Goal: Information Seeking & Learning: Learn about a topic

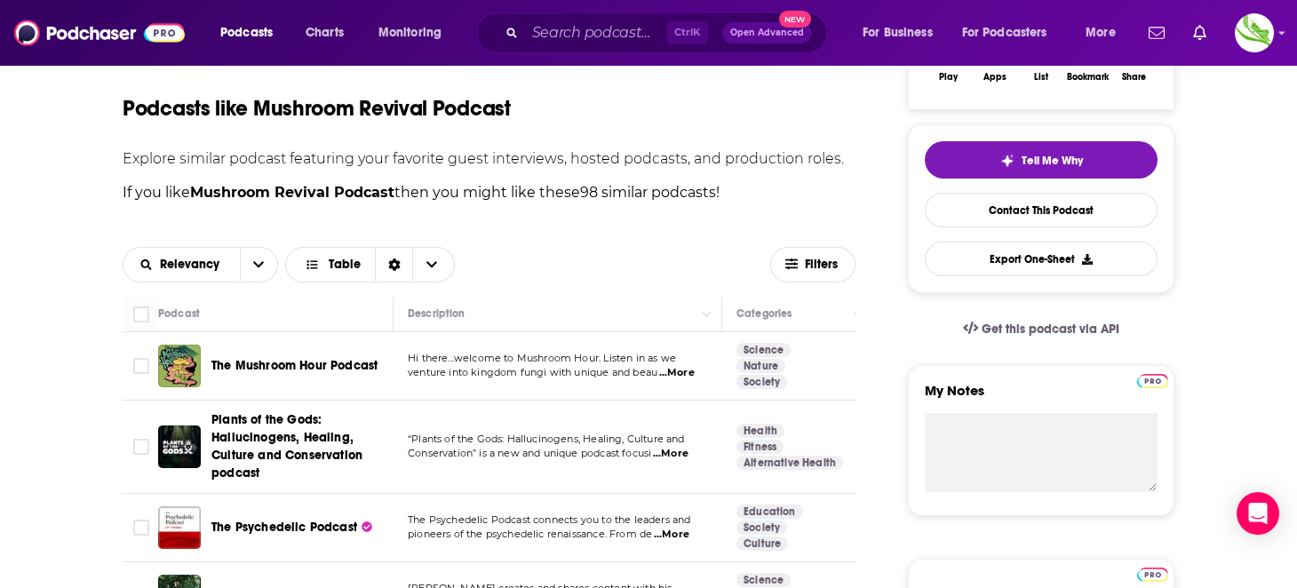
click at [688, 377] on span "...More" at bounding box center [677, 373] width 36 height 14
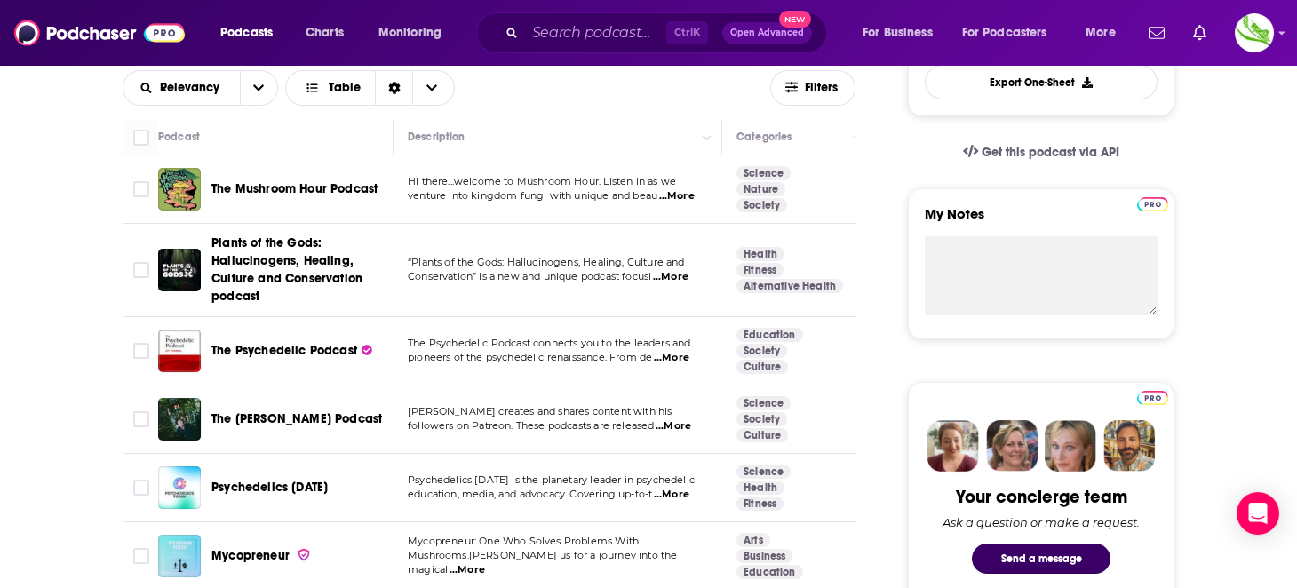
click at [682, 357] on span "...More" at bounding box center [672, 358] width 36 height 14
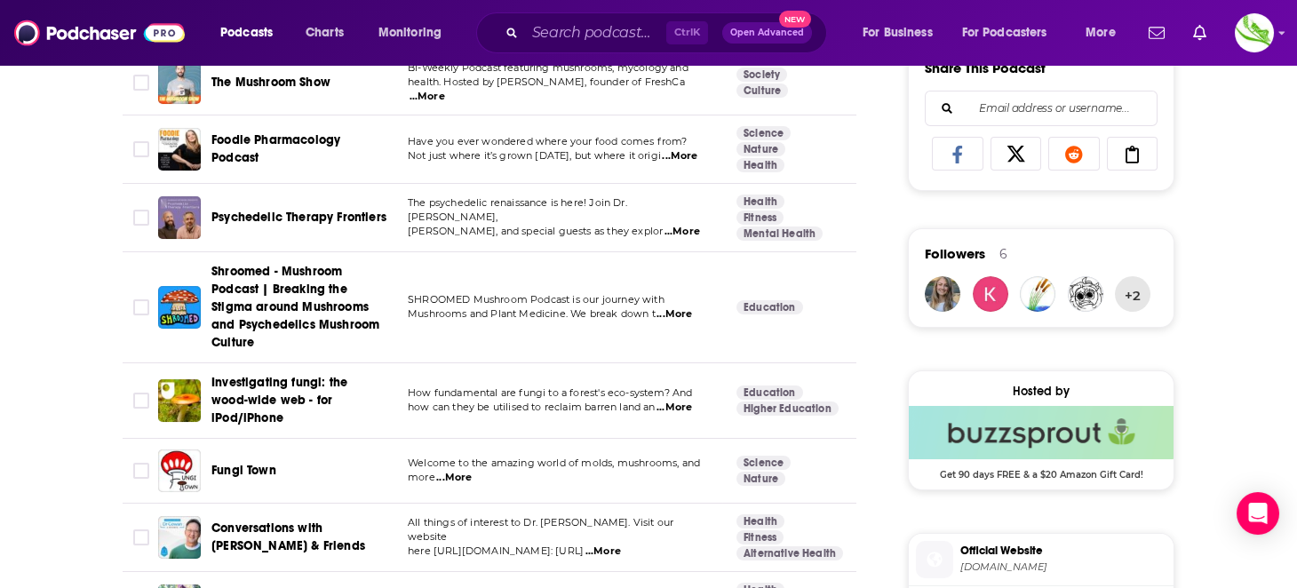
scroll to position [1155, 0]
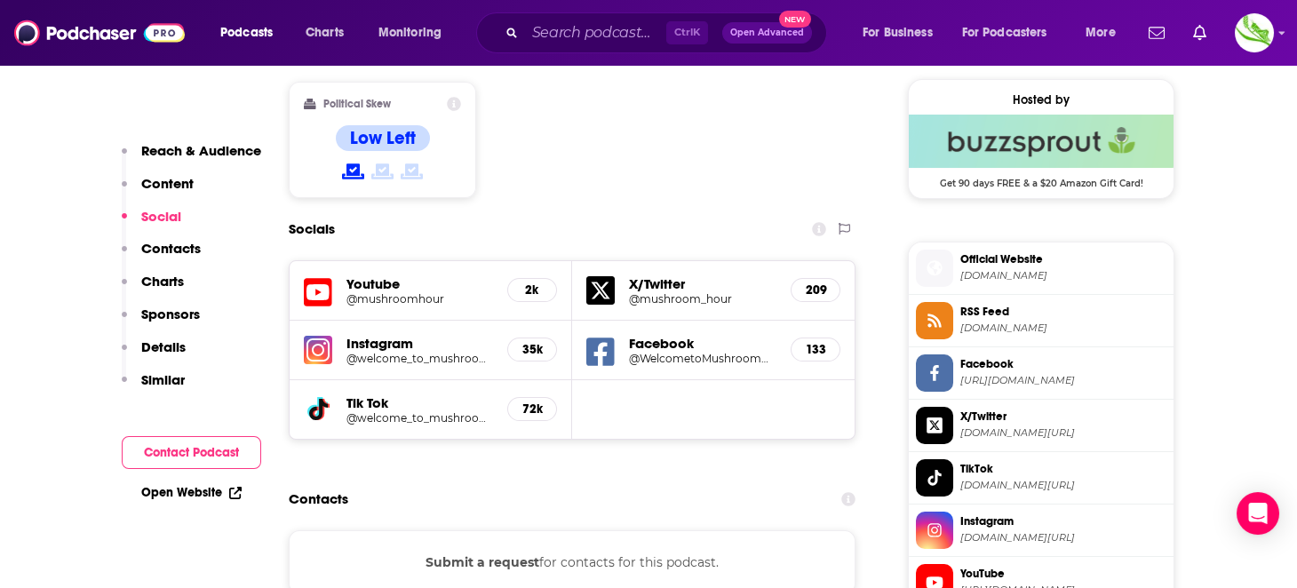
scroll to position [1599, 0]
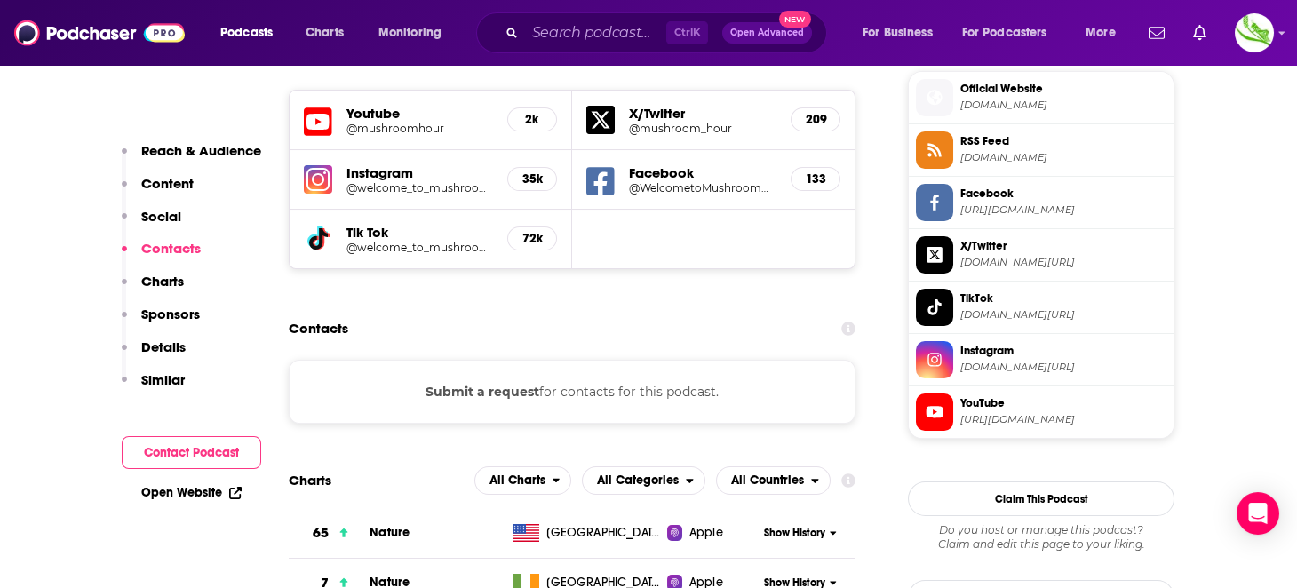
click at [499, 382] on button "Submit a request" at bounding box center [483, 392] width 114 height 20
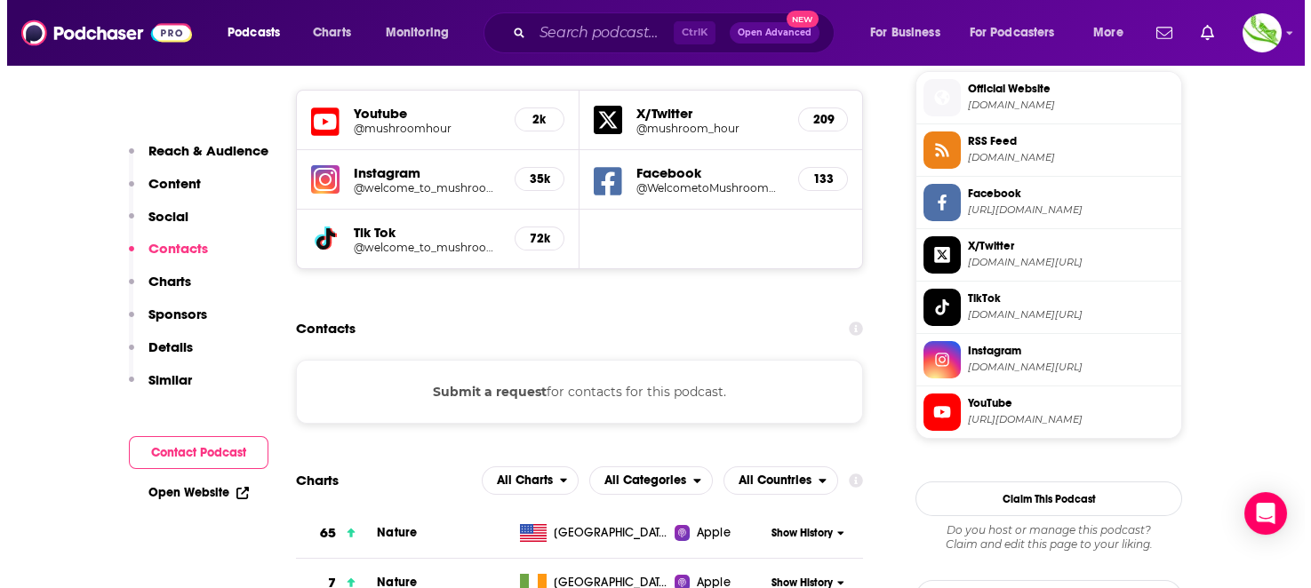
scroll to position [0, 0]
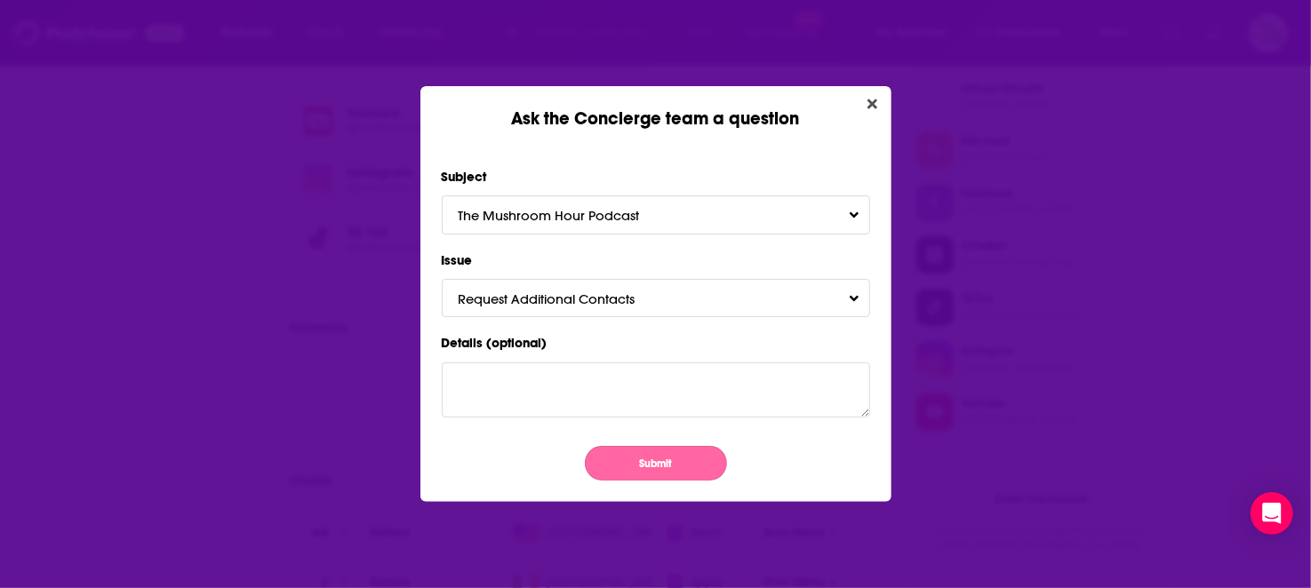
click at [655, 467] on button "Submit" at bounding box center [656, 463] width 142 height 35
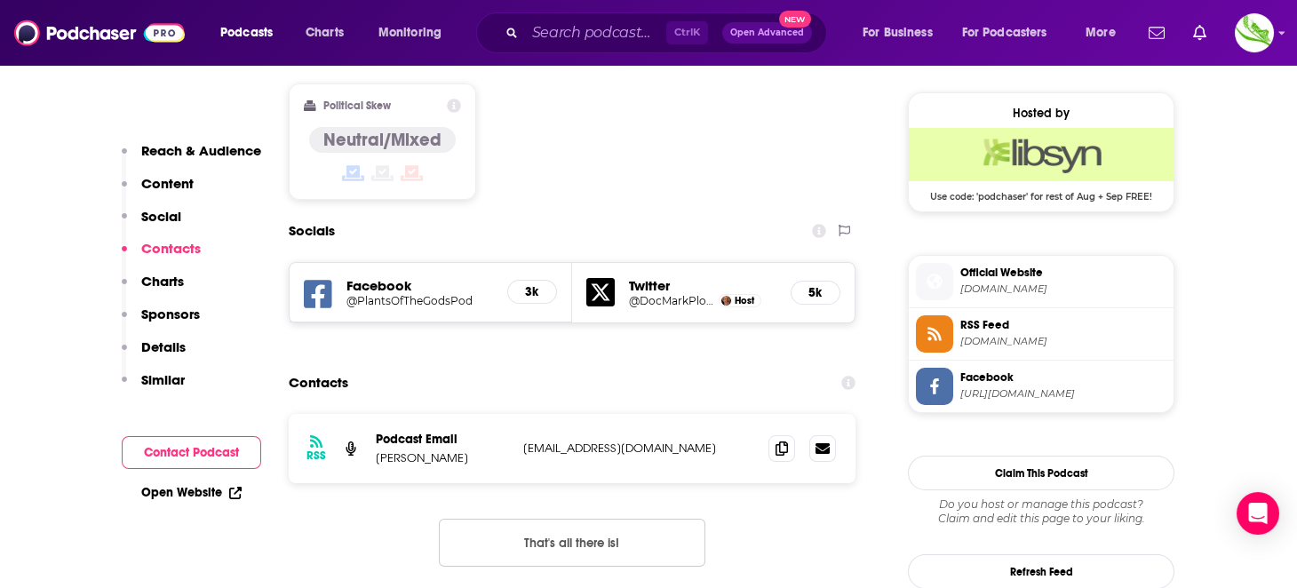
scroll to position [1421, 0]
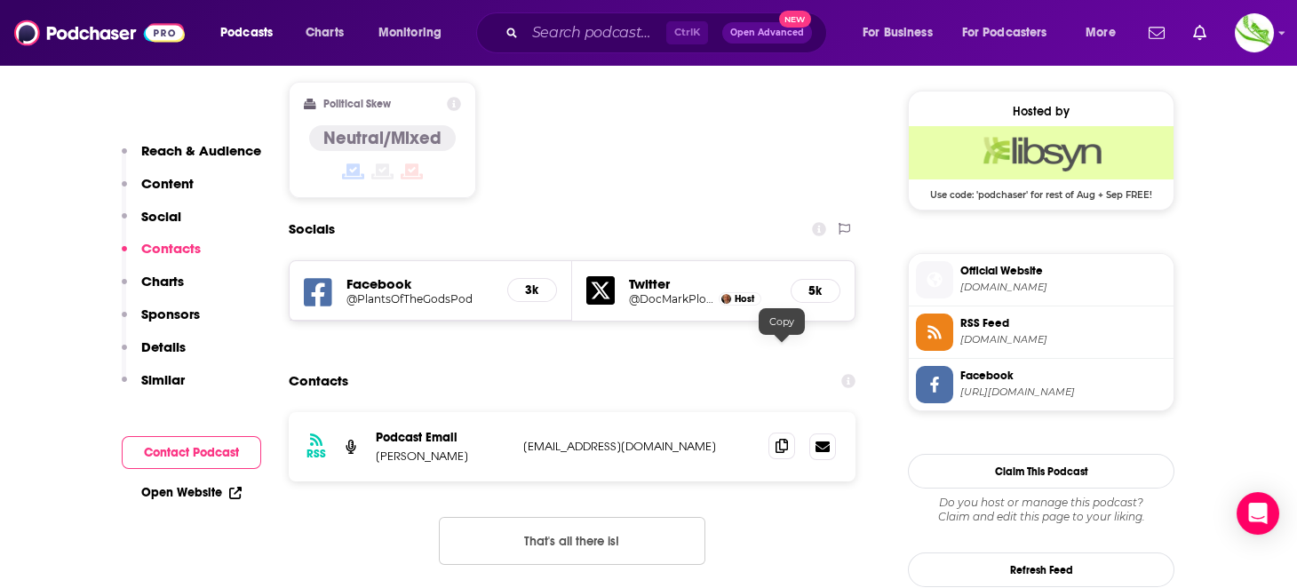
click at [777, 439] on icon at bounding box center [782, 446] width 12 height 14
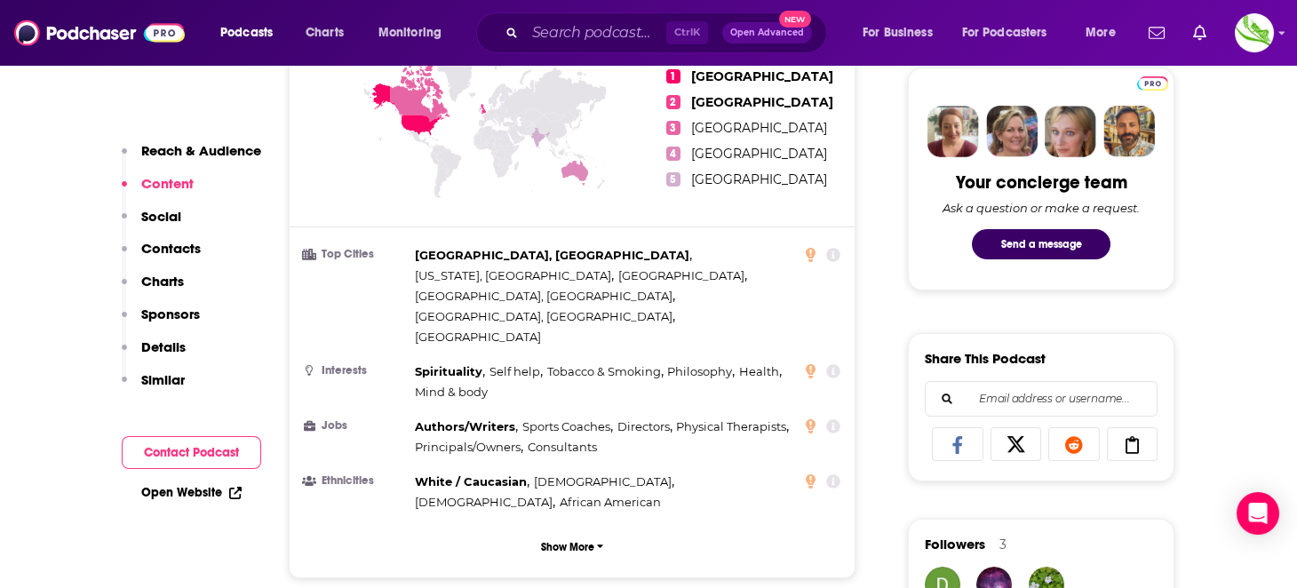
scroll to position [0, 0]
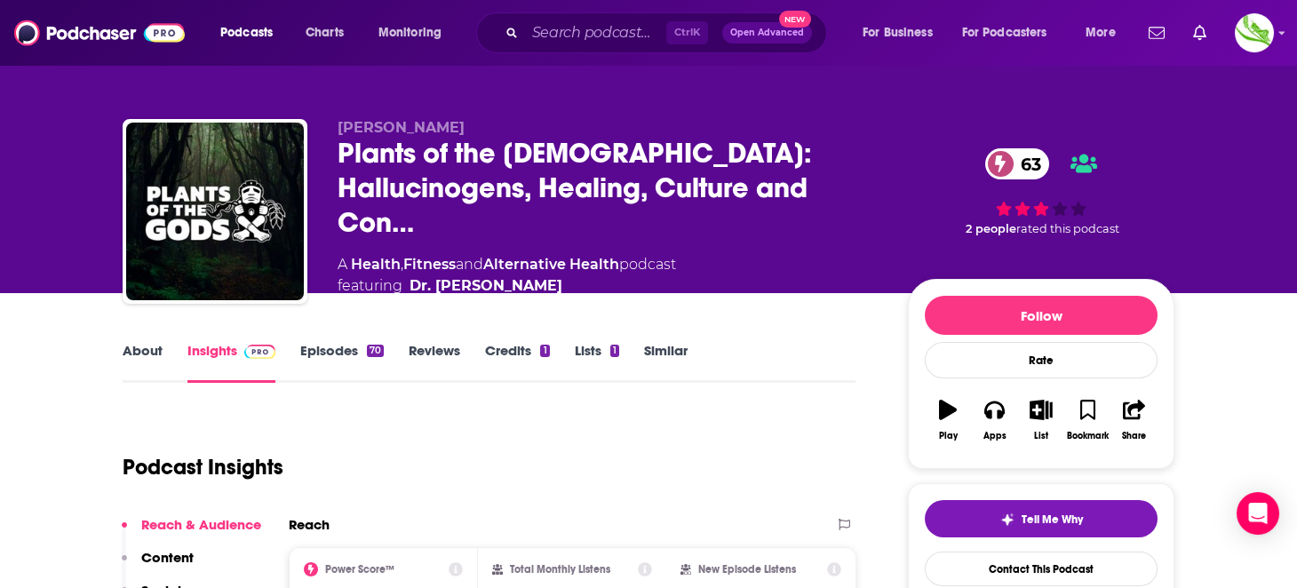
click at [149, 348] on link "About" at bounding box center [143, 362] width 40 height 41
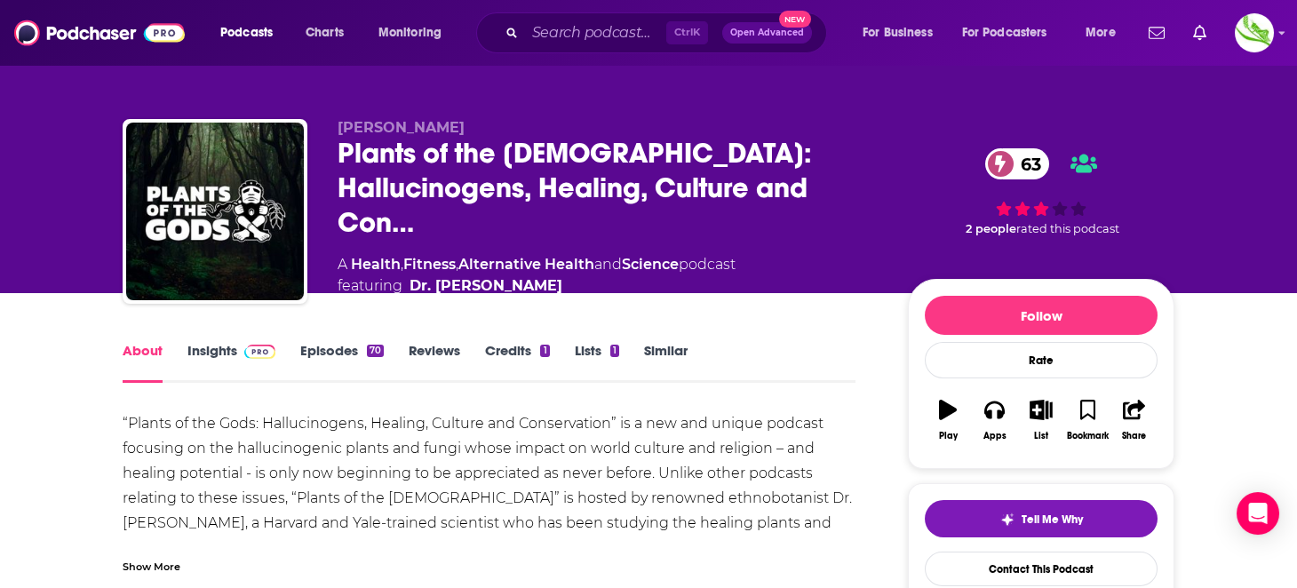
click at [167, 563] on div "Show More" at bounding box center [152, 565] width 58 height 17
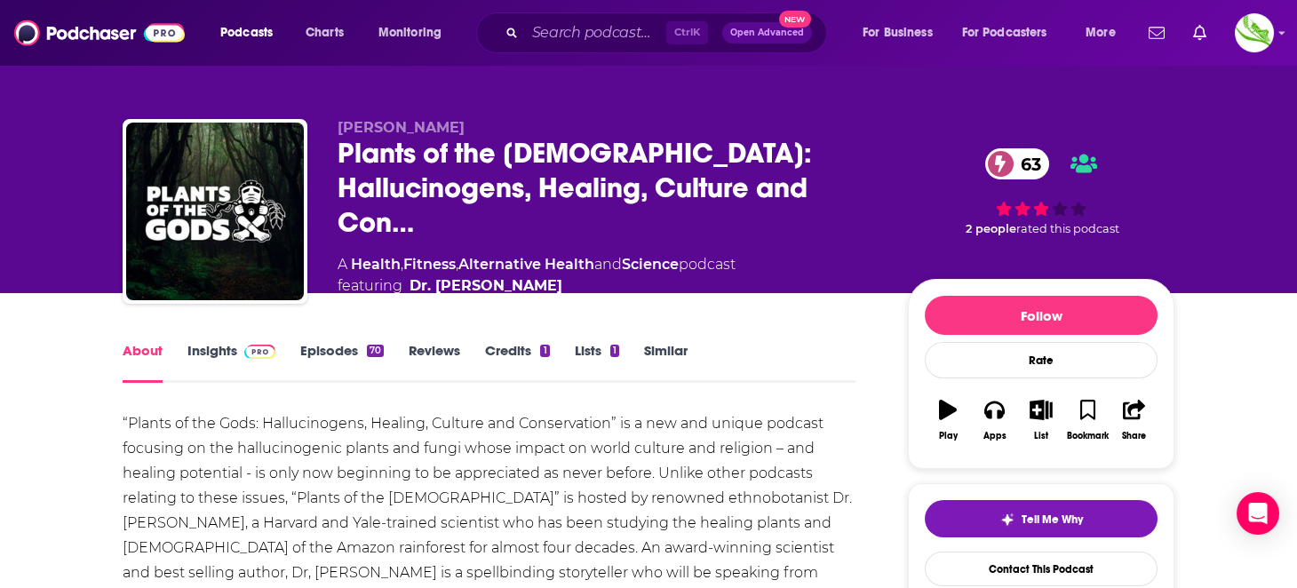
click at [217, 349] on link "Insights" at bounding box center [231, 362] width 88 height 41
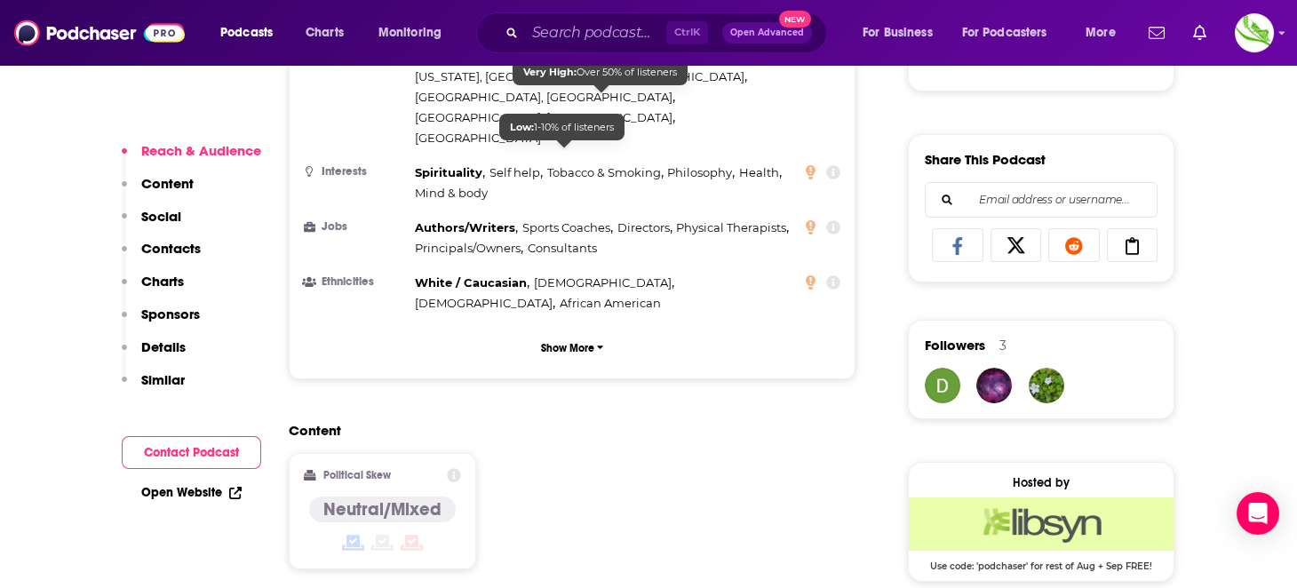
scroll to position [1332, 0]
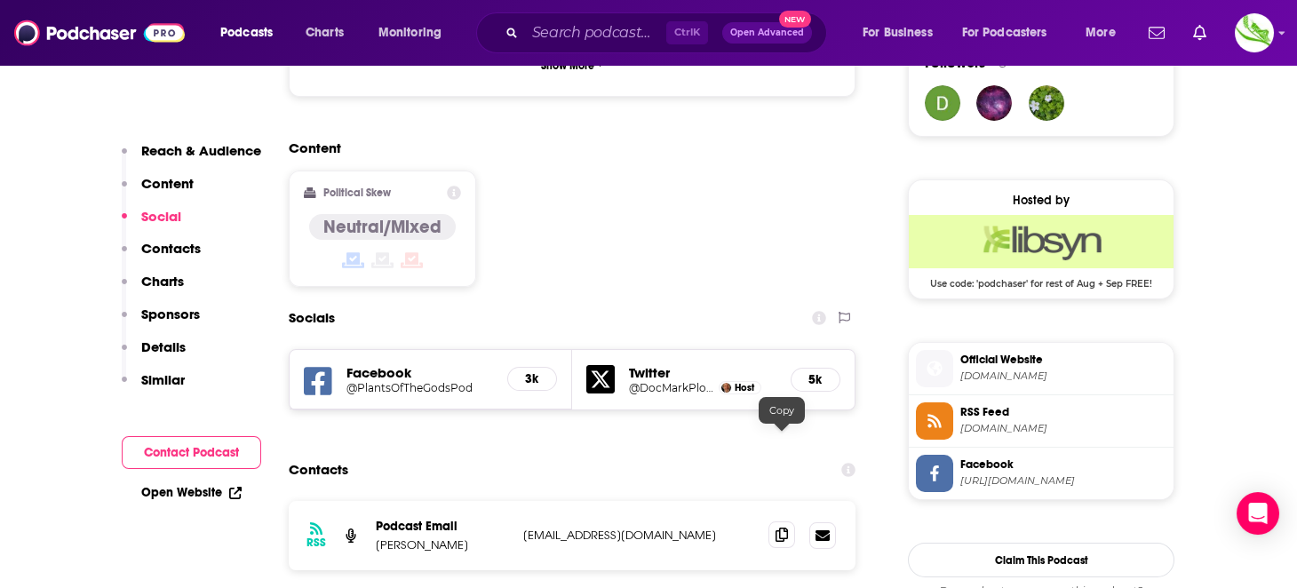
click at [788, 522] on span at bounding box center [782, 535] width 27 height 27
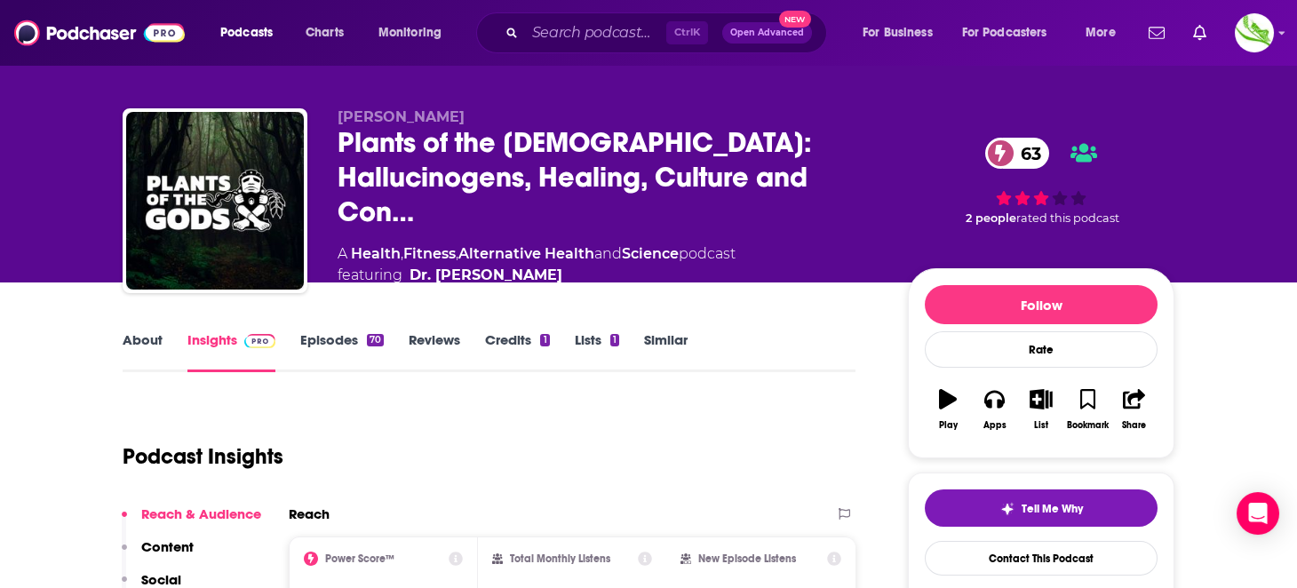
scroll to position [0, 0]
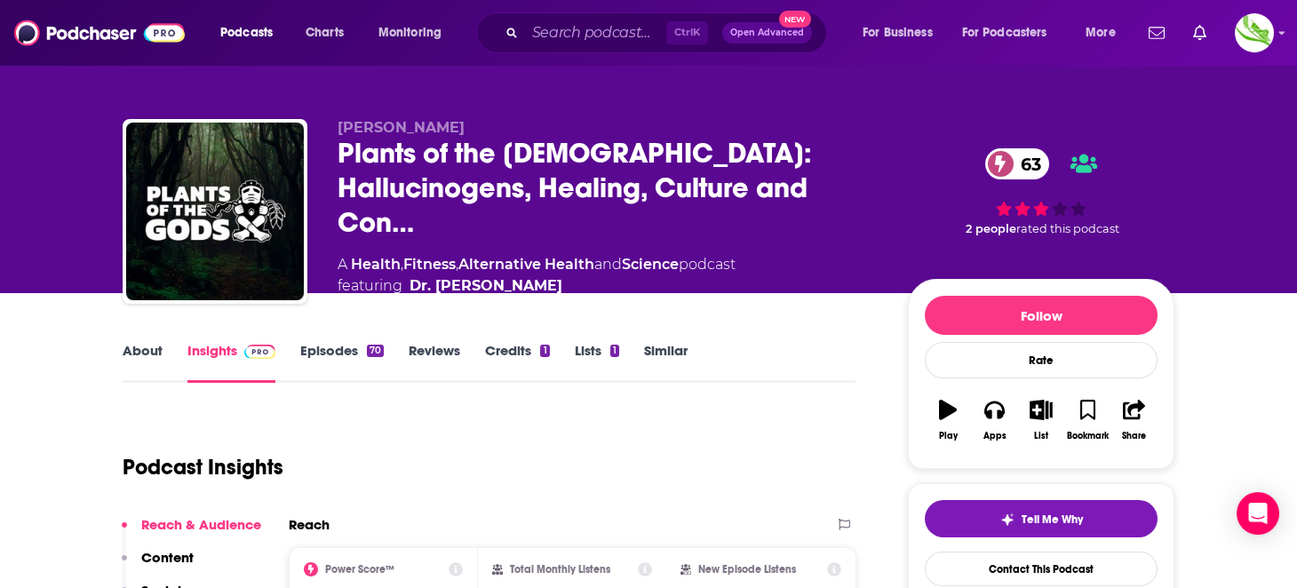
click at [158, 349] on link "About" at bounding box center [143, 362] width 40 height 41
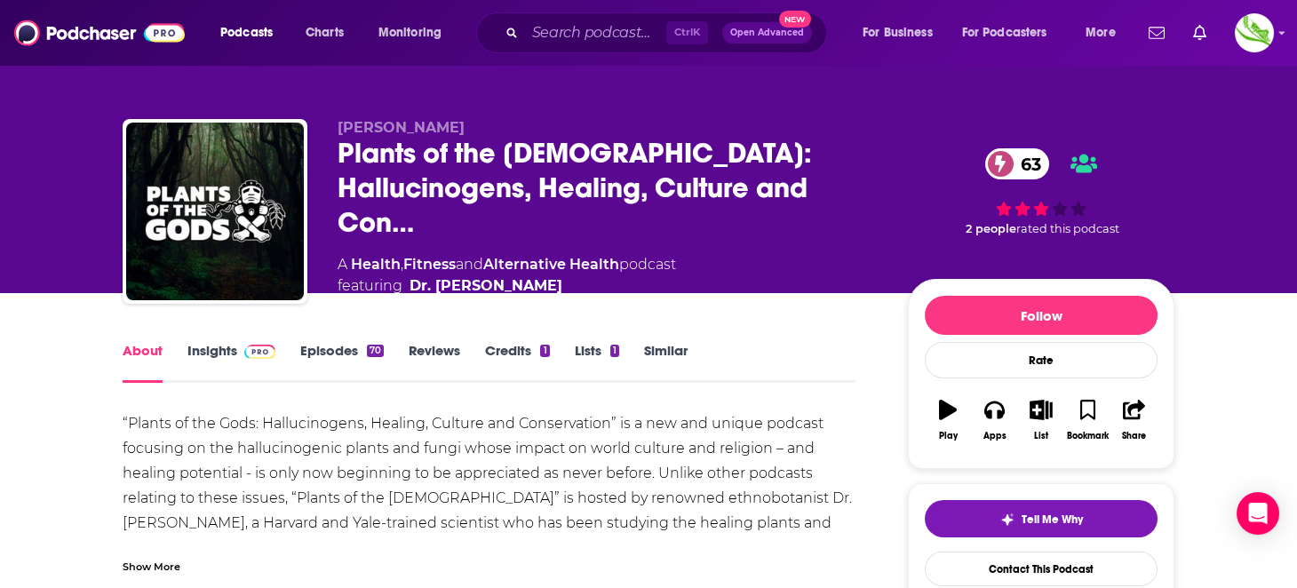
click at [168, 557] on div "Show More" at bounding box center [152, 565] width 58 height 17
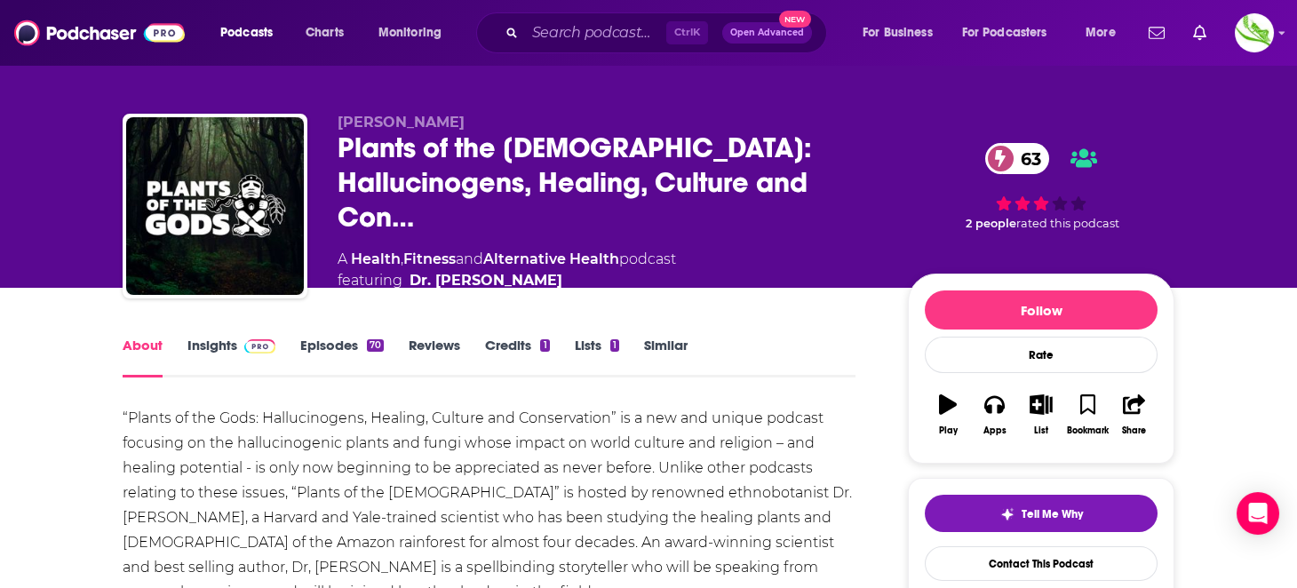
scroll to position [177, 0]
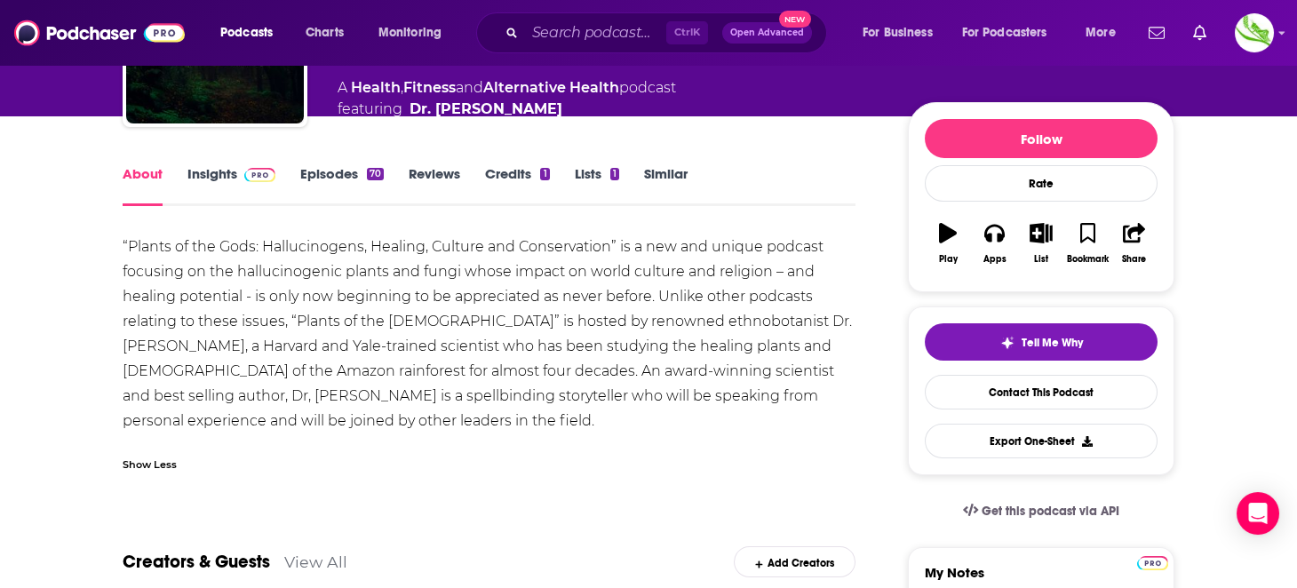
click at [325, 167] on link "Episodes 70" at bounding box center [342, 185] width 84 height 41
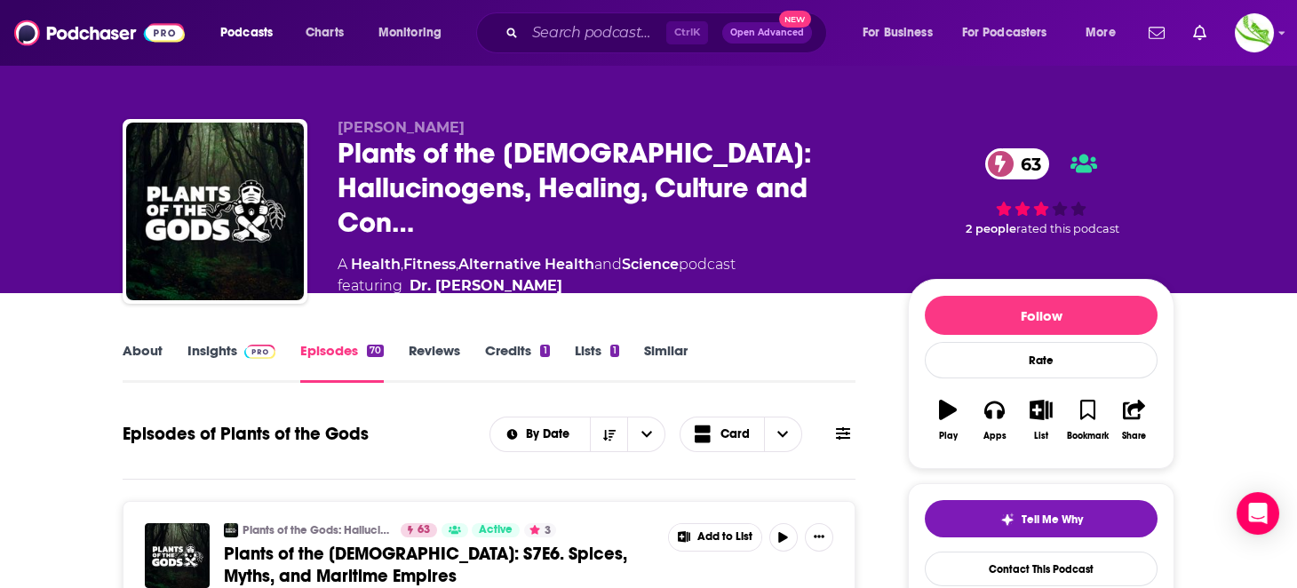
click at [663, 352] on link "Similar" at bounding box center [666, 362] width 44 height 41
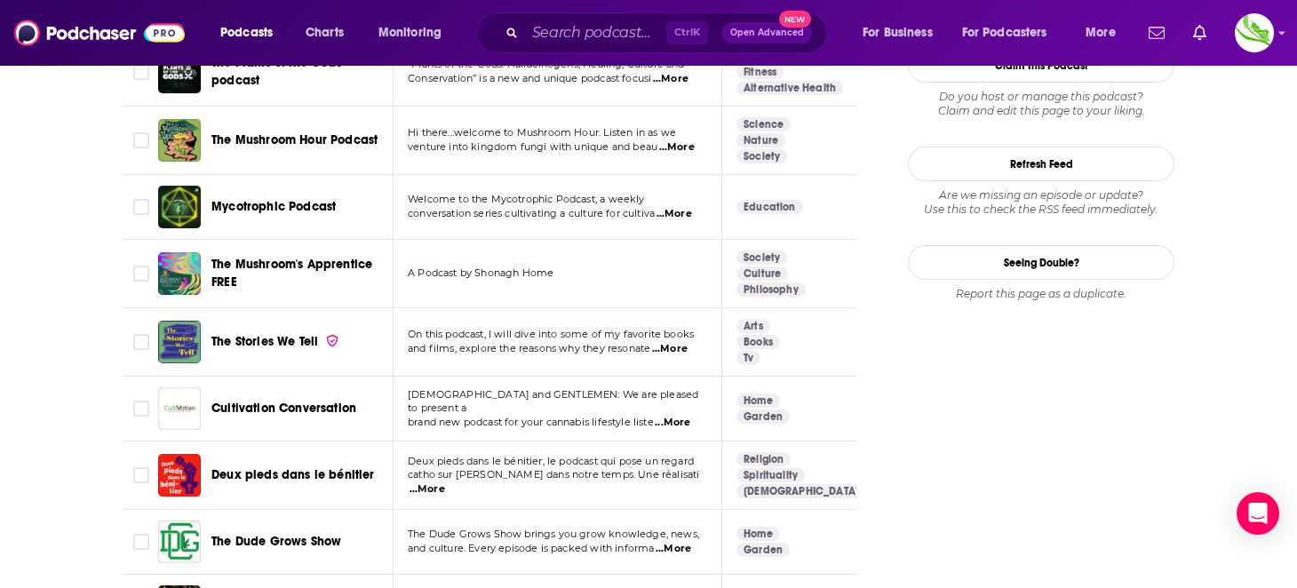
scroll to position [2309, 0]
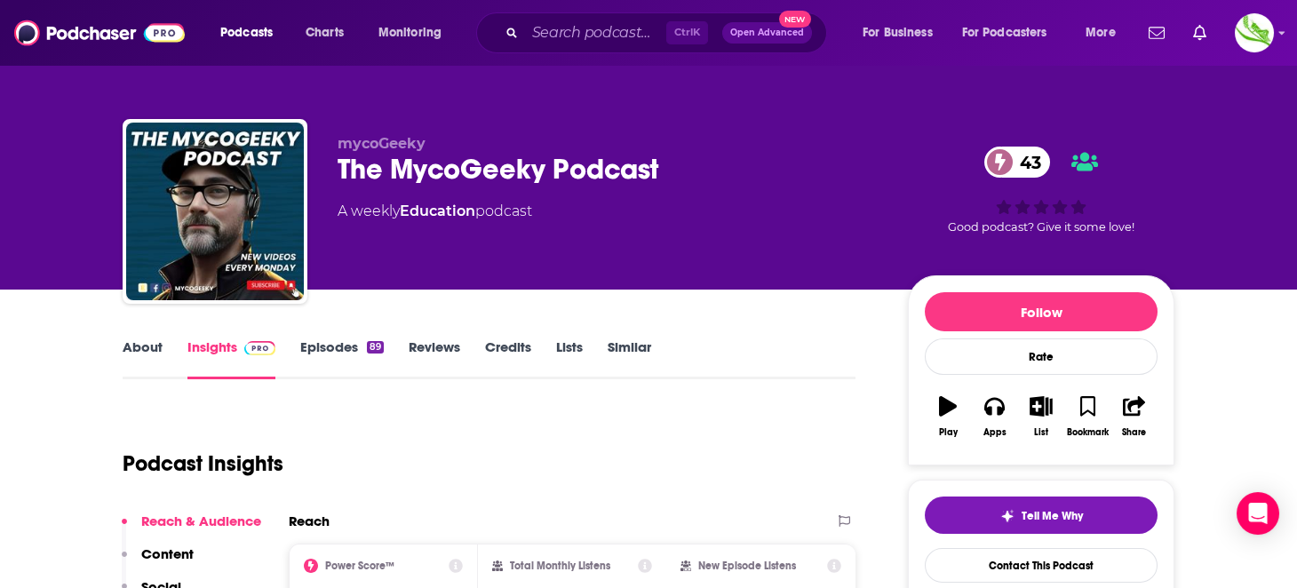
click at [158, 345] on link "About" at bounding box center [143, 359] width 40 height 41
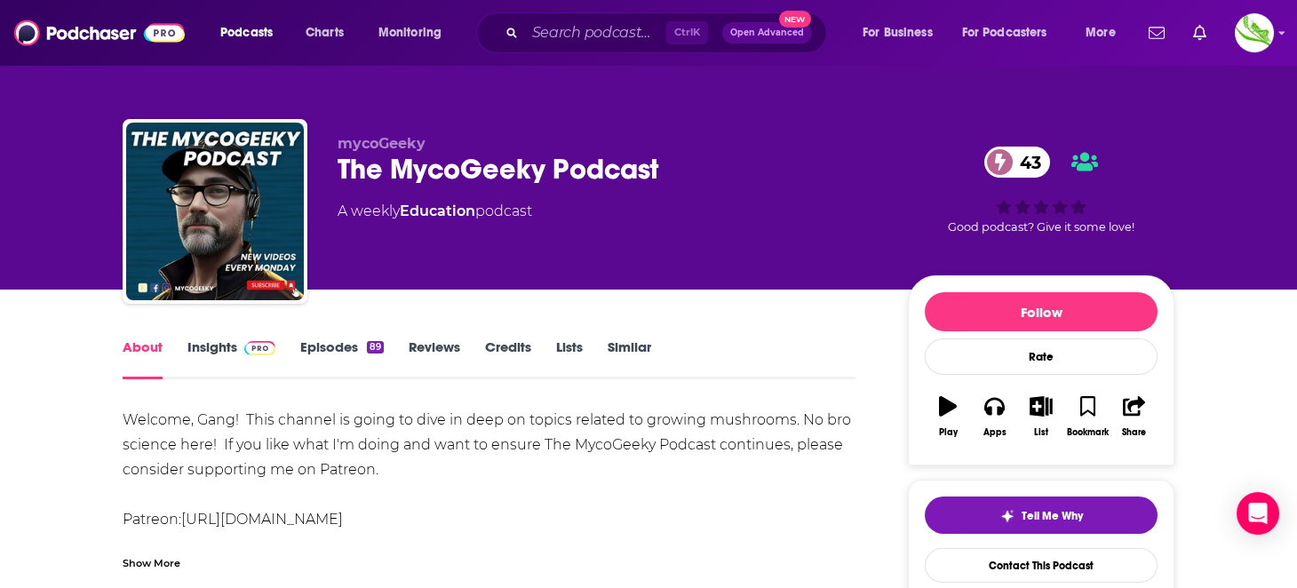
click at [315, 336] on div "About Insights Episodes 89 Reviews Credits Lists Similar" at bounding box center [489, 358] width 733 height 44
click at [320, 350] on link "Episodes 89" at bounding box center [342, 359] width 84 height 41
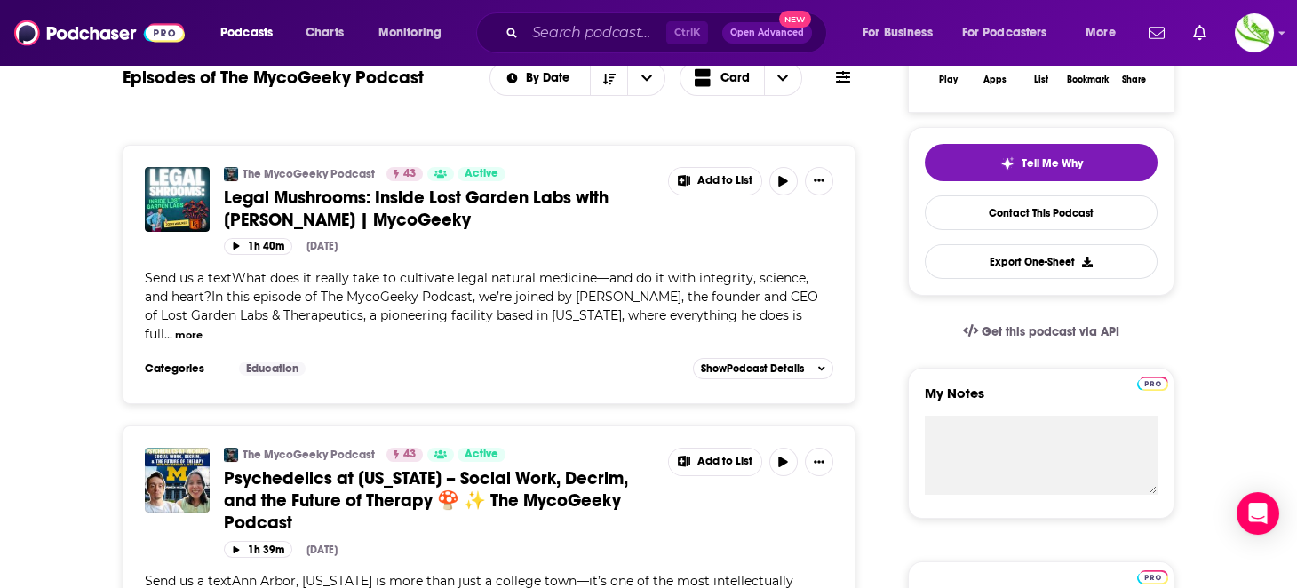
scroll to position [355, 0]
